Goal: Contribute content: Add original content to the website for others to see

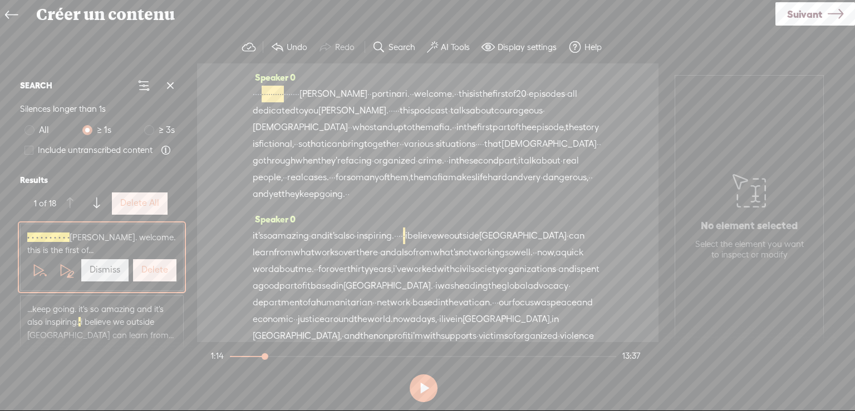
click at [9, 13] on icon at bounding box center [11, 15] width 13 height 25
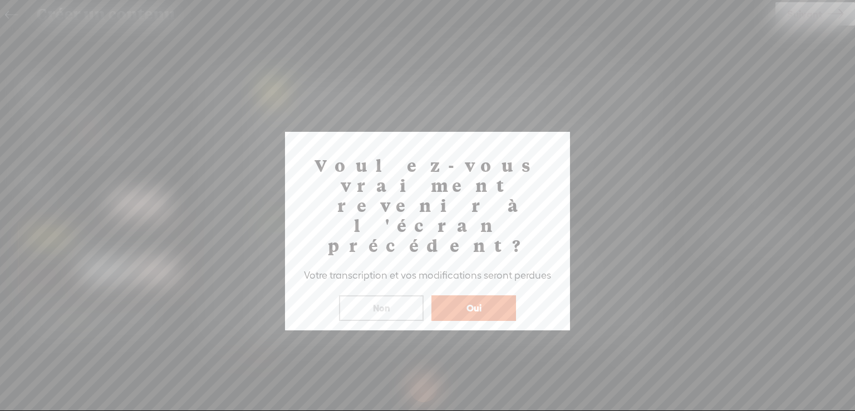
click at [474, 296] on button "Oui" at bounding box center [473, 309] width 85 height 26
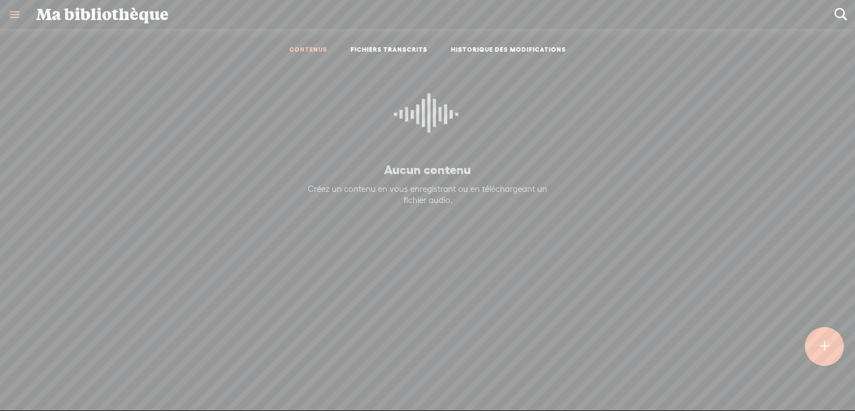
click at [307, 48] on link "CONTENUS" at bounding box center [308, 50] width 38 height 9
click at [378, 47] on link "FICHIERS TRANSCRITS" at bounding box center [389, 50] width 77 height 9
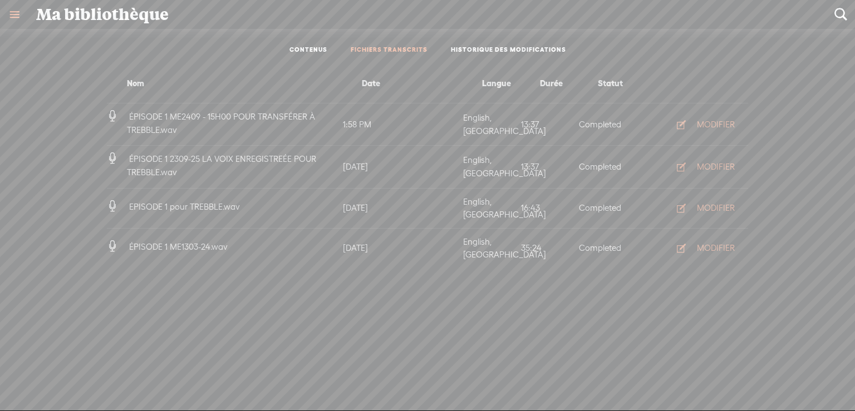
click at [13, 14] on link at bounding box center [14, 14] width 29 height 29
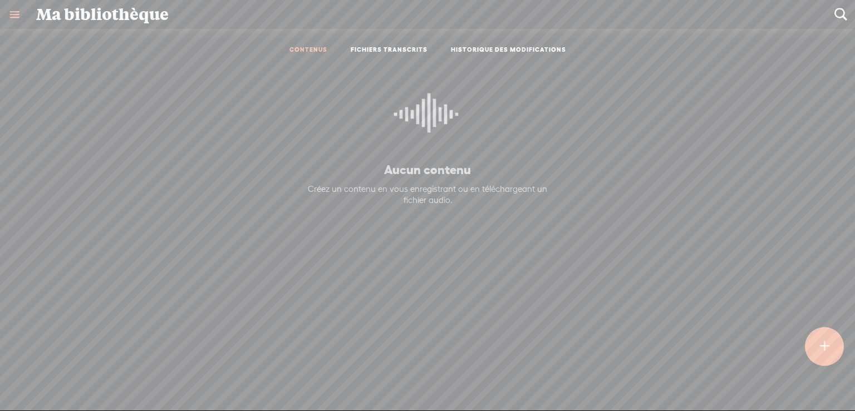
click at [829, 342] on t at bounding box center [823, 346] width 9 height 24
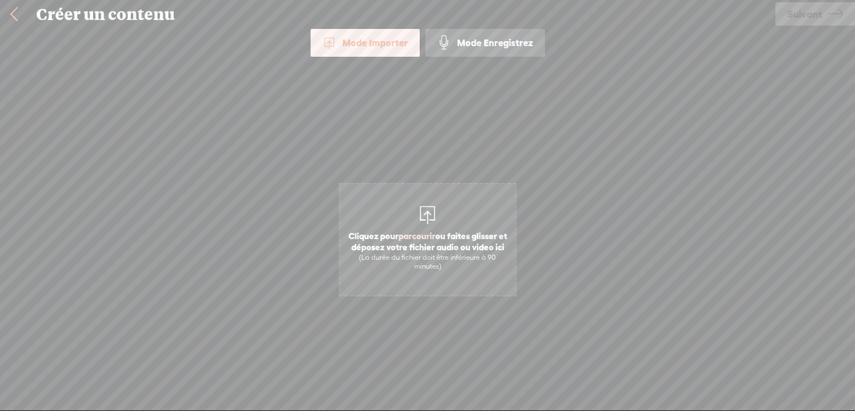
click at [489, 41] on div "Mode Enregistrez" at bounding box center [485, 43] width 120 height 28
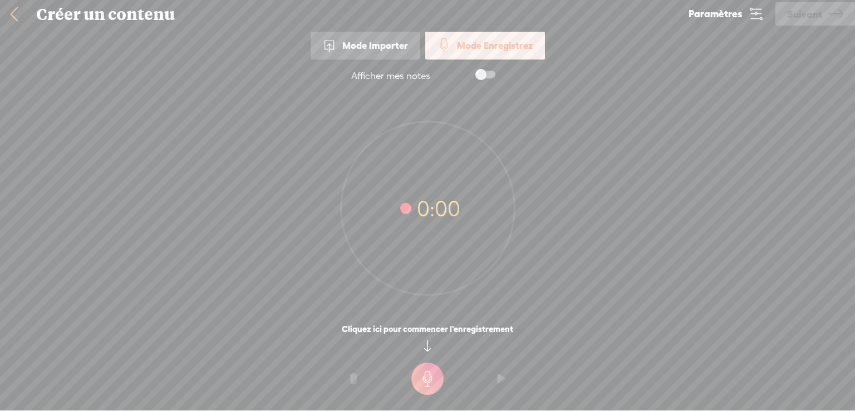
click at [378, 45] on div "Mode Importer" at bounding box center [365, 46] width 109 height 28
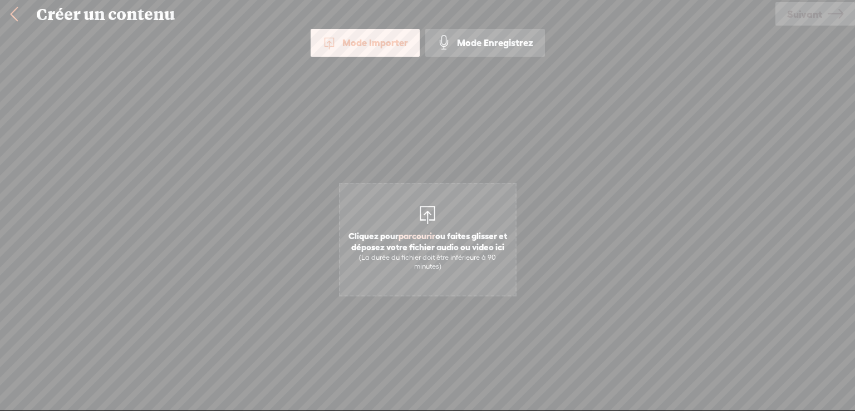
click at [427, 211] on div at bounding box center [427, 214] width 22 height 22
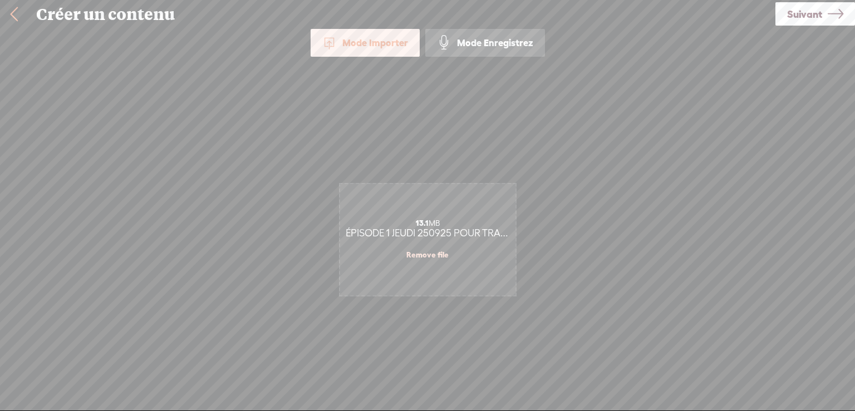
click at [809, 9] on span "Suivant" at bounding box center [804, 14] width 35 height 28
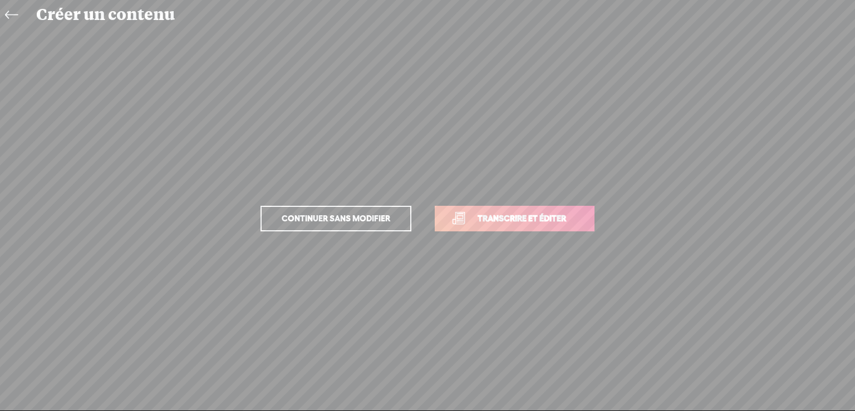
click at [541, 216] on span "Transcrire et éditer" at bounding box center [522, 218] width 112 height 13
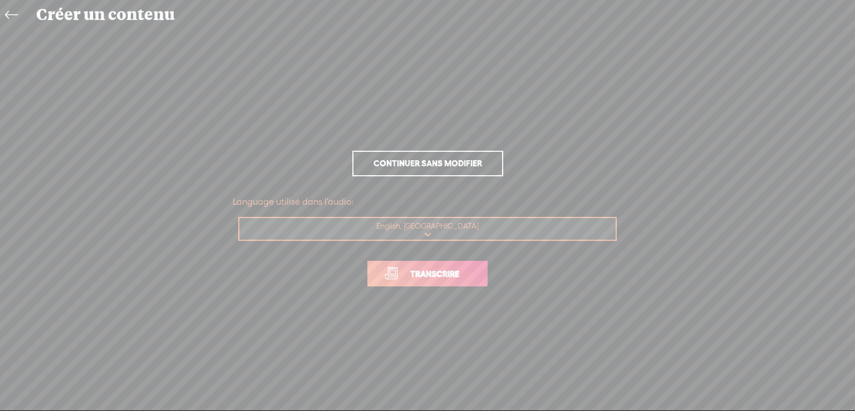
click at [456, 275] on span "Transcrire" at bounding box center [434, 274] width 72 height 13
